Goal: Task Accomplishment & Management: Complete application form

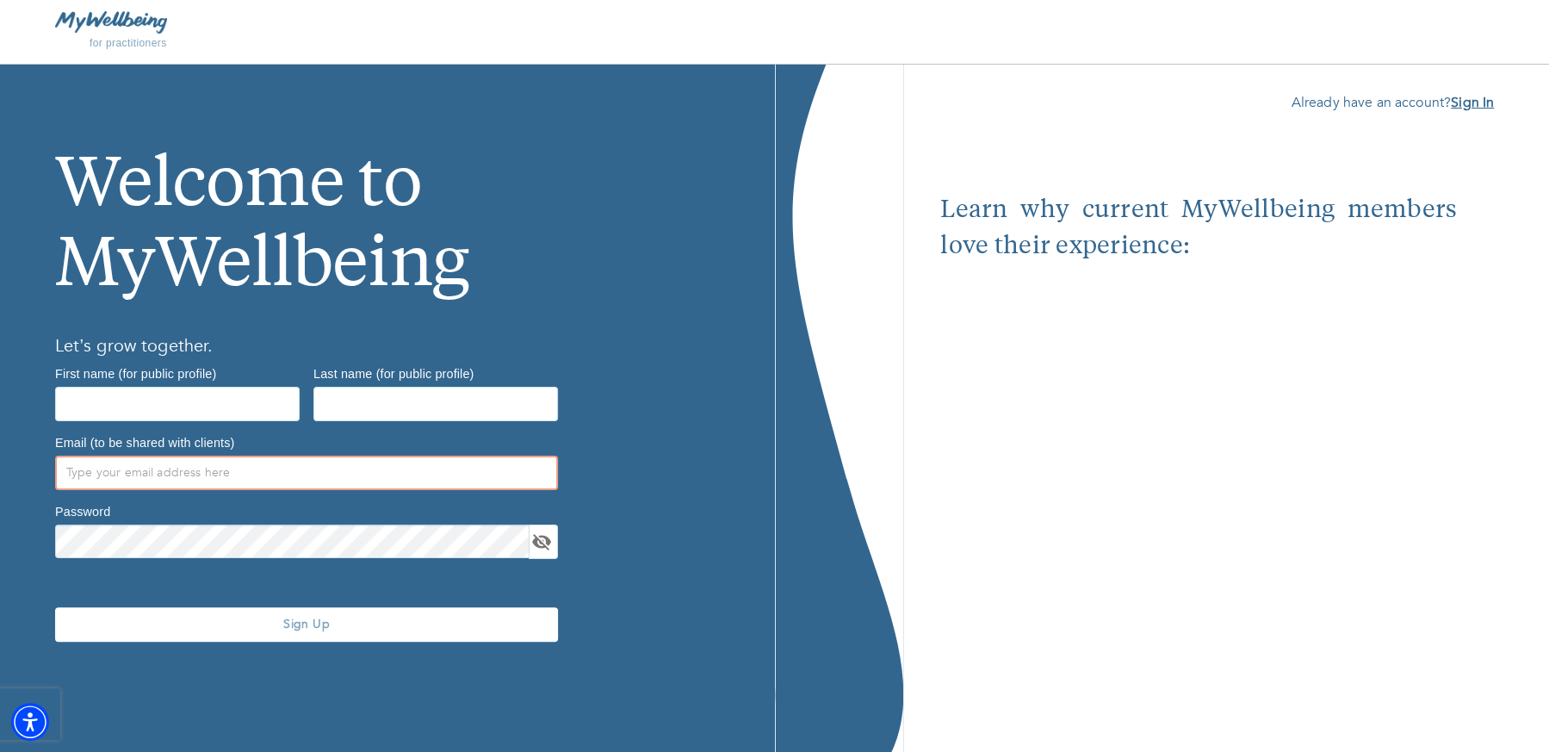
type input "[EMAIL_ADDRESS][DOMAIN_NAME]"
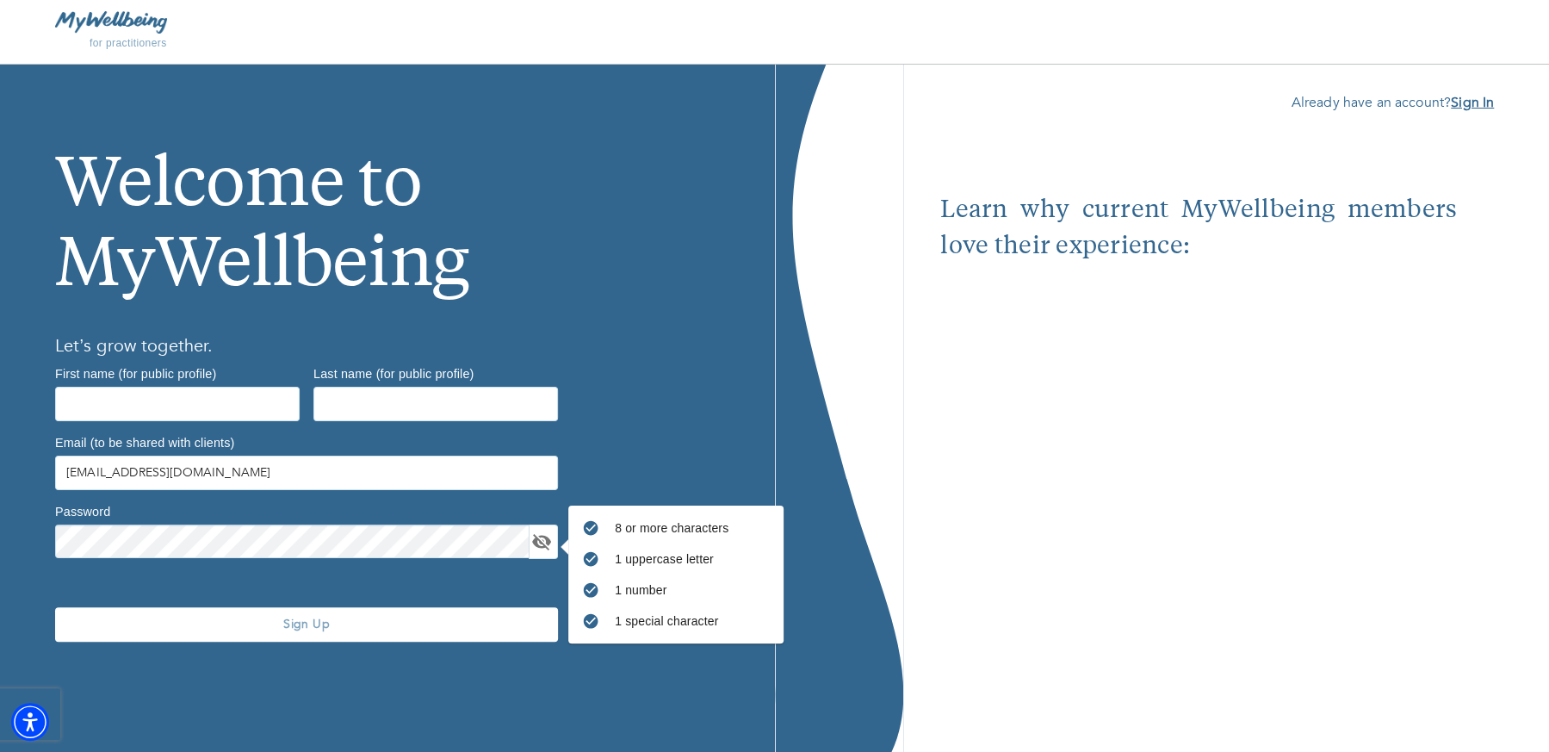
click at [1469, 102] on b "Sign In" at bounding box center [1472, 102] width 43 height 19
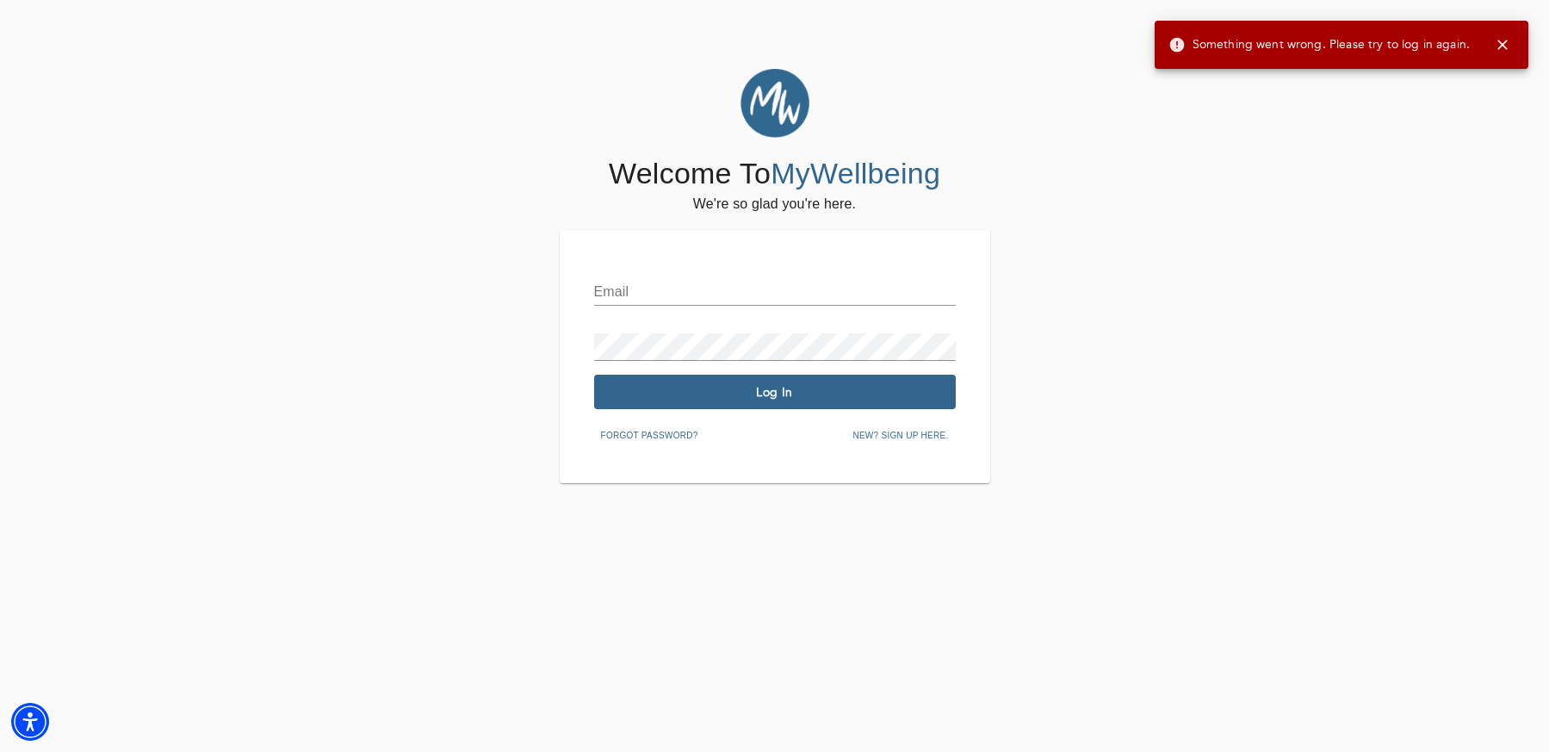
type input "[EMAIL_ADDRESS][DOMAIN_NAME]"
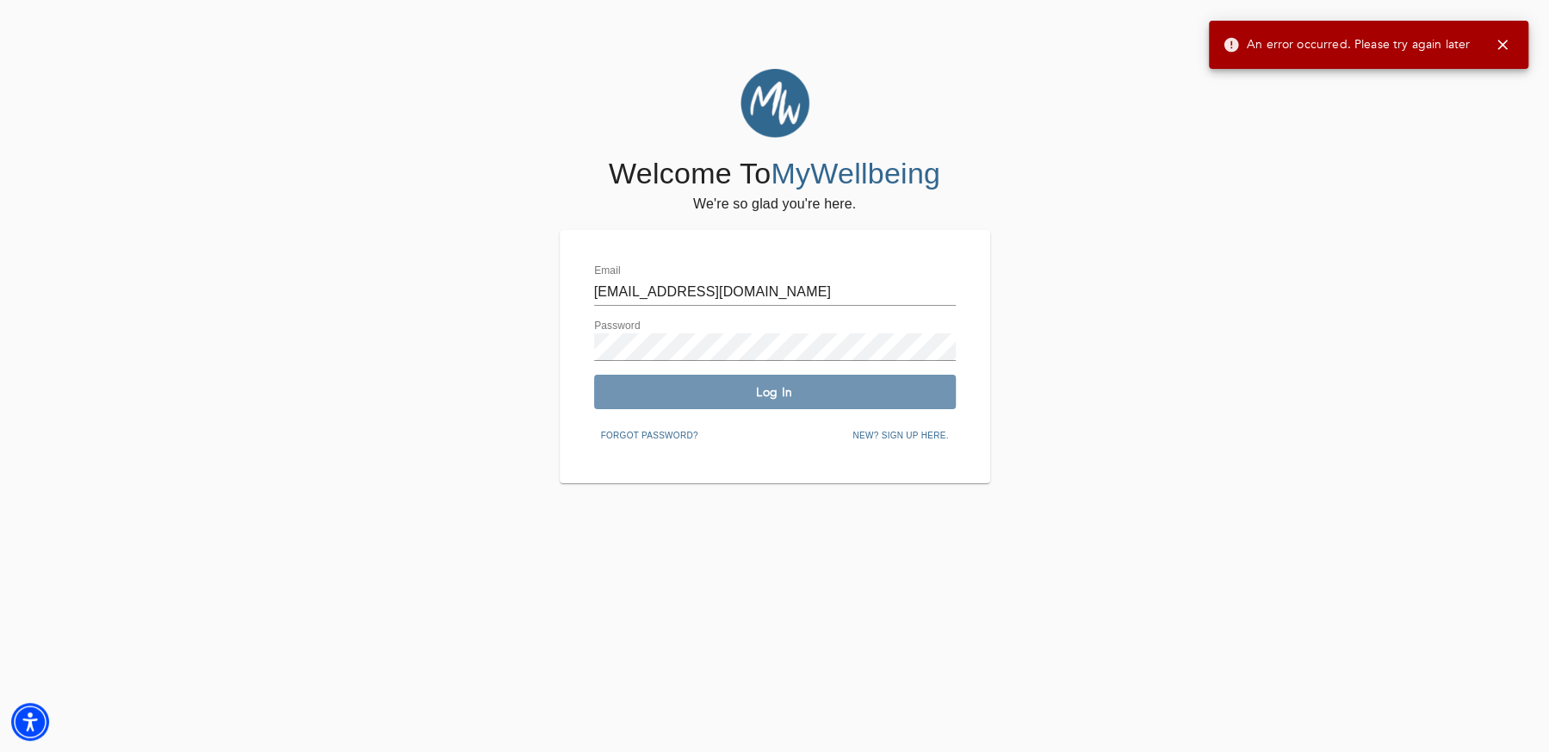
click at [817, 386] on span "Log In" at bounding box center [775, 392] width 348 height 16
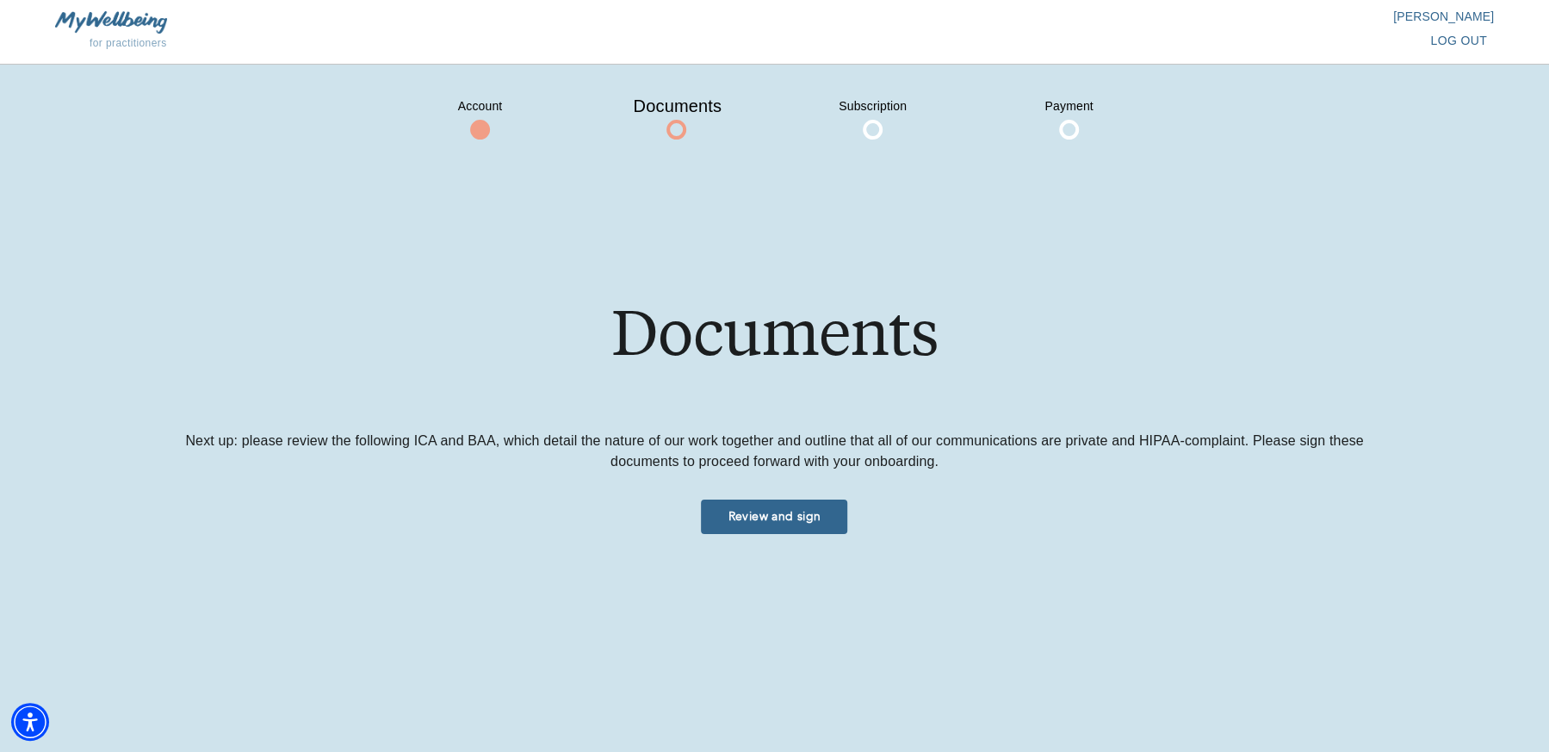
click at [791, 521] on span "Review and sign" at bounding box center [774, 516] width 133 height 16
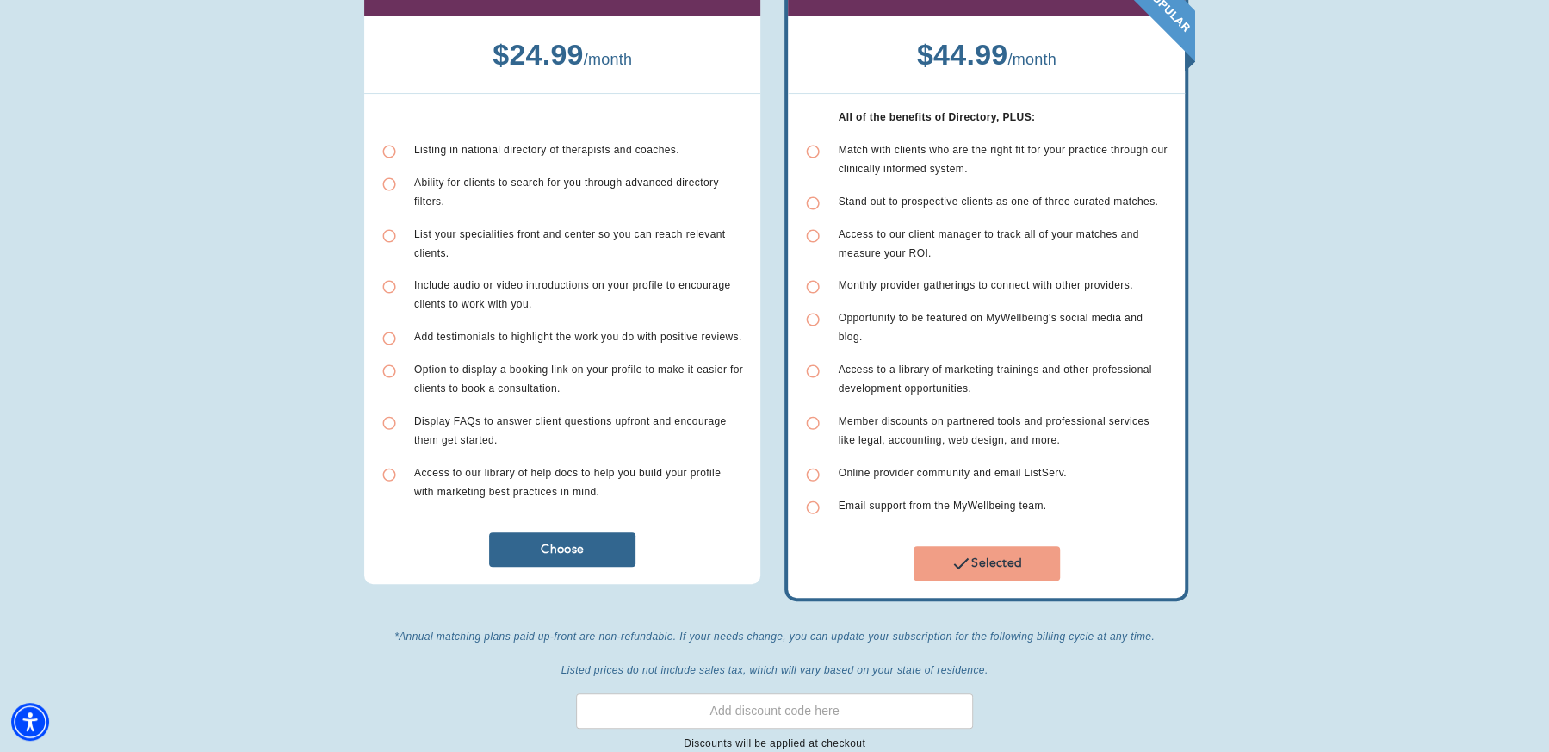
scroll to position [182, 0]
